Goal: Information Seeking & Learning: Learn about a topic

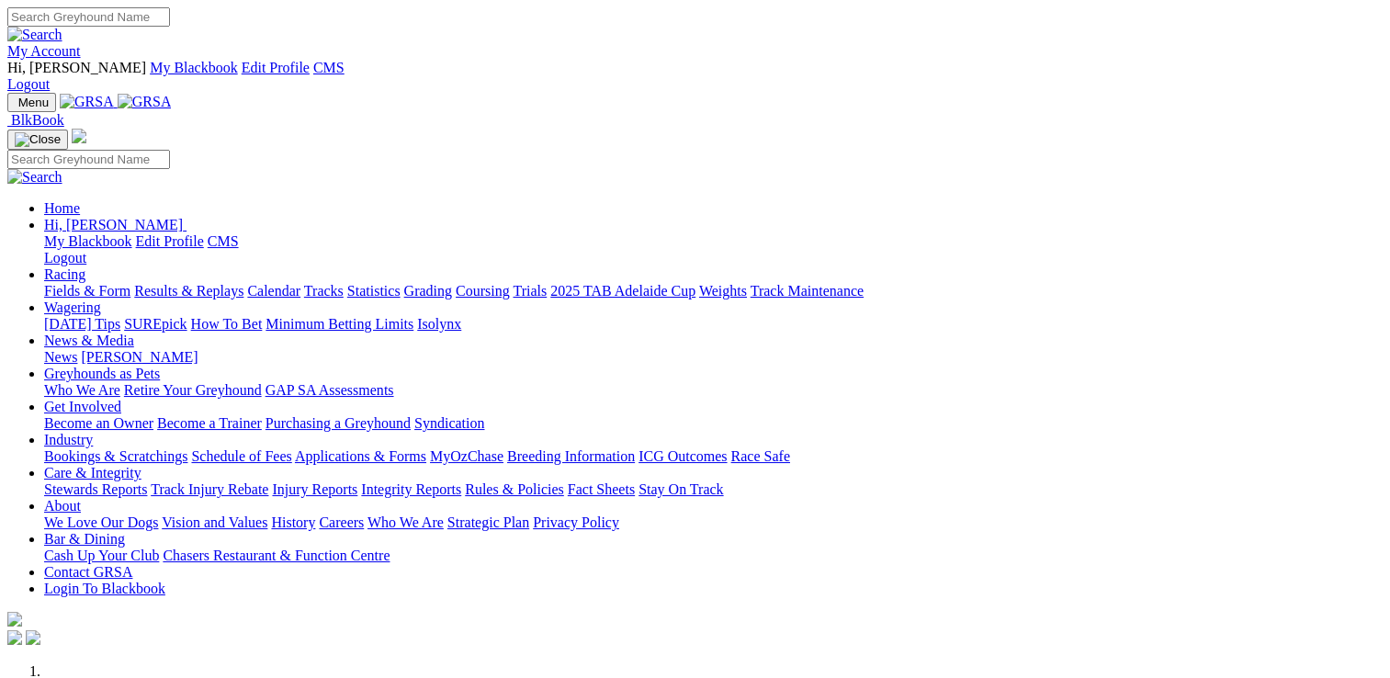
click at [147, 481] on link "Stewards Reports" at bounding box center [95, 489] width 103 height 16
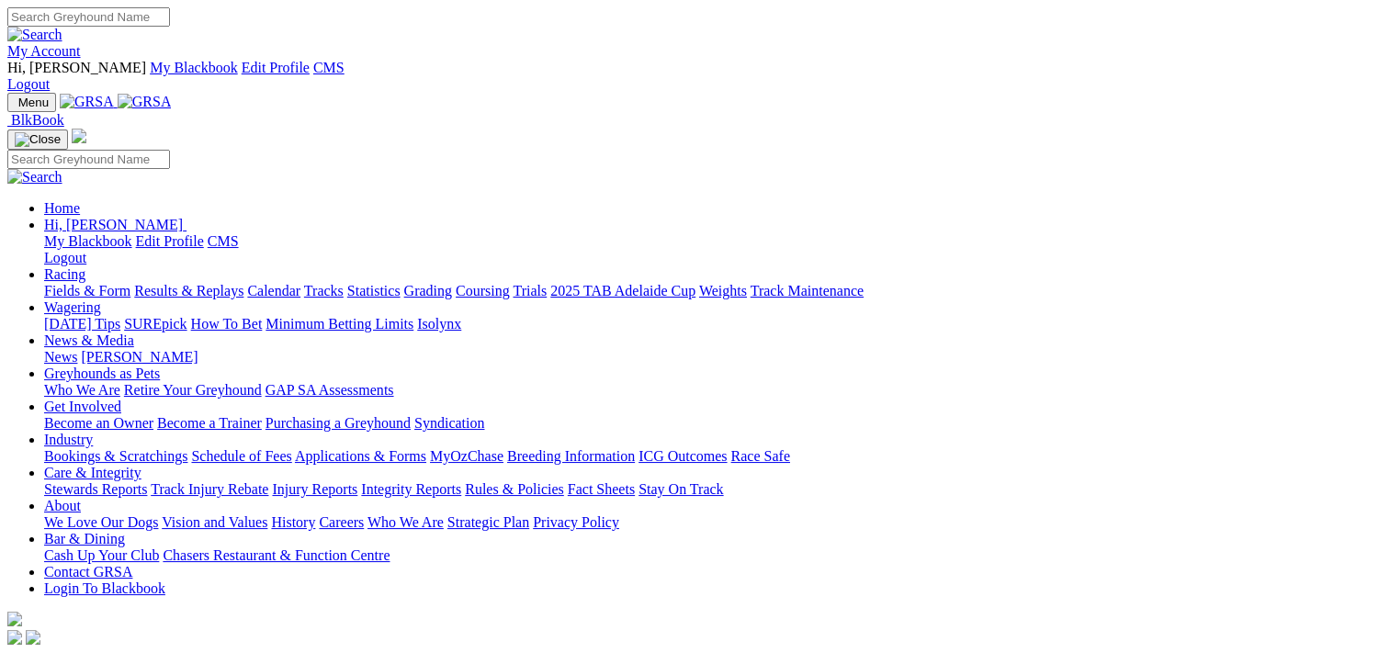
click at [85, 266] on link "Racing" at bounding box center [64, 274] width 41 height 16
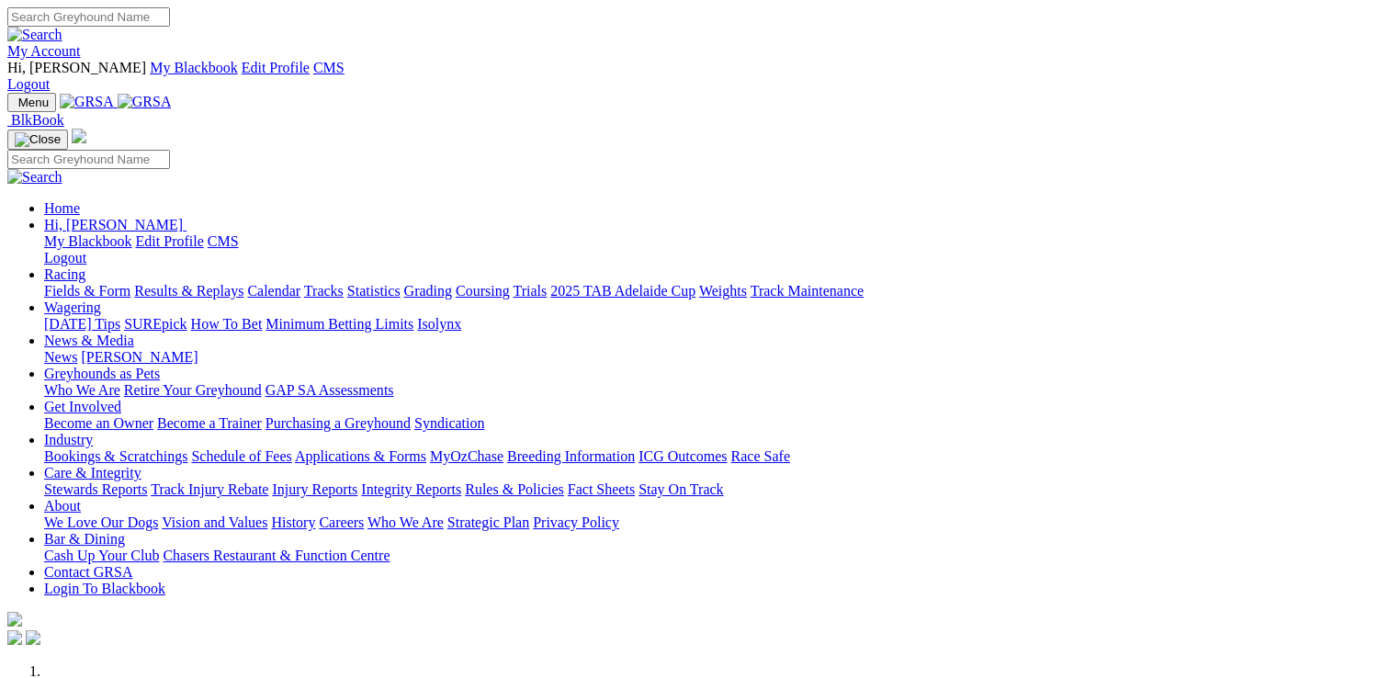
click at [85, 266] on link "Racing" at bounding box center [64, 274] width 41 height 16
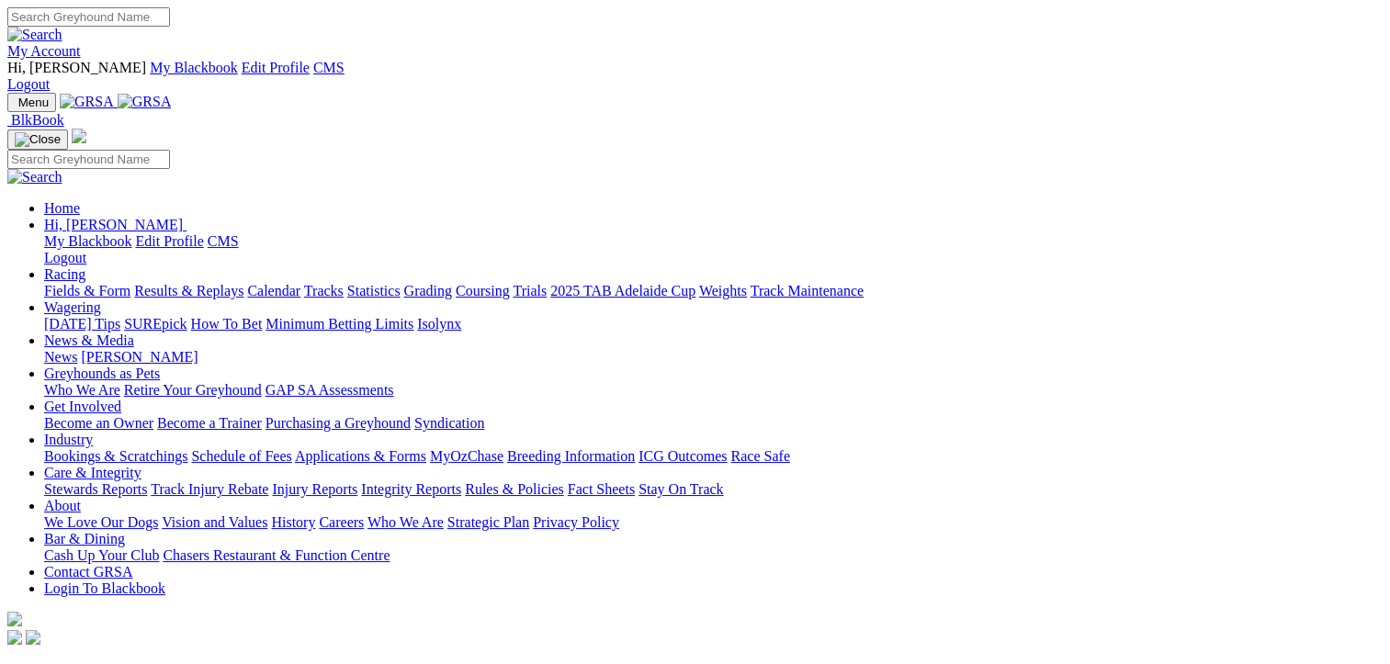
click at [68, 283] on link "Fields & Form" at bounding box center [87, 291] width 86 height 16
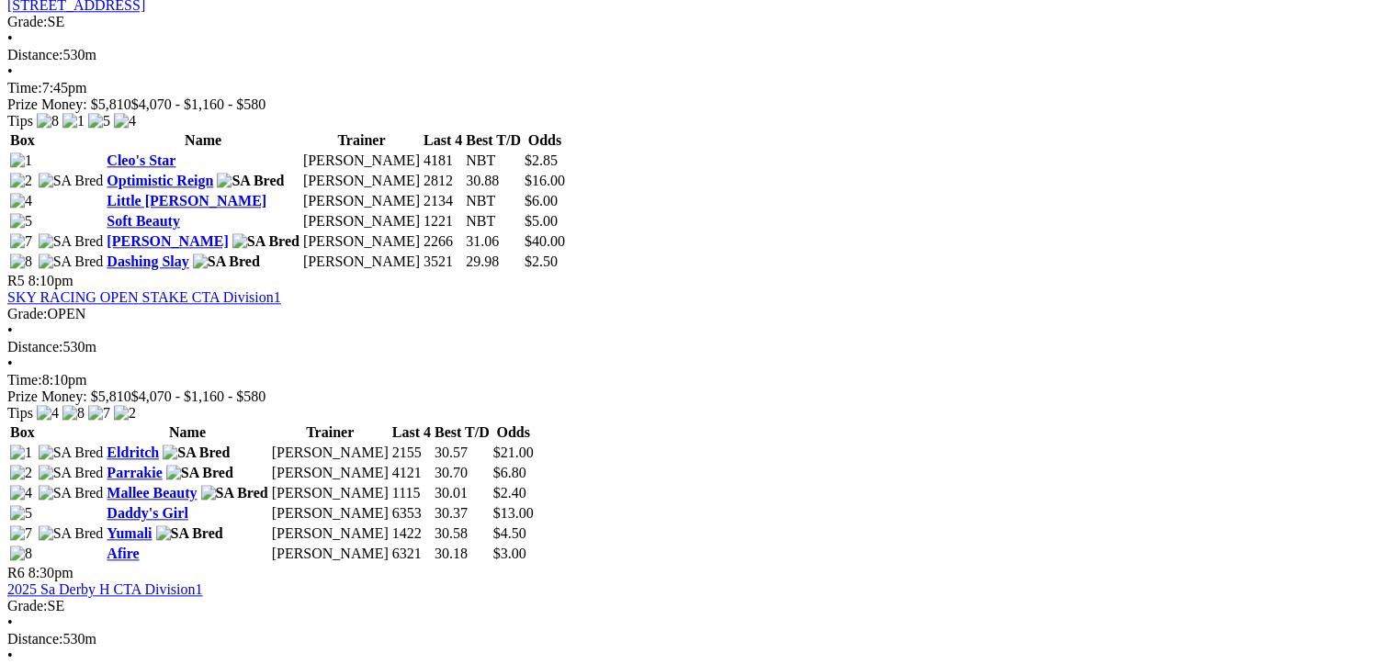
scroll to position [1837, 0]
